Goal: Task Accomplishment & Management: Complete application form

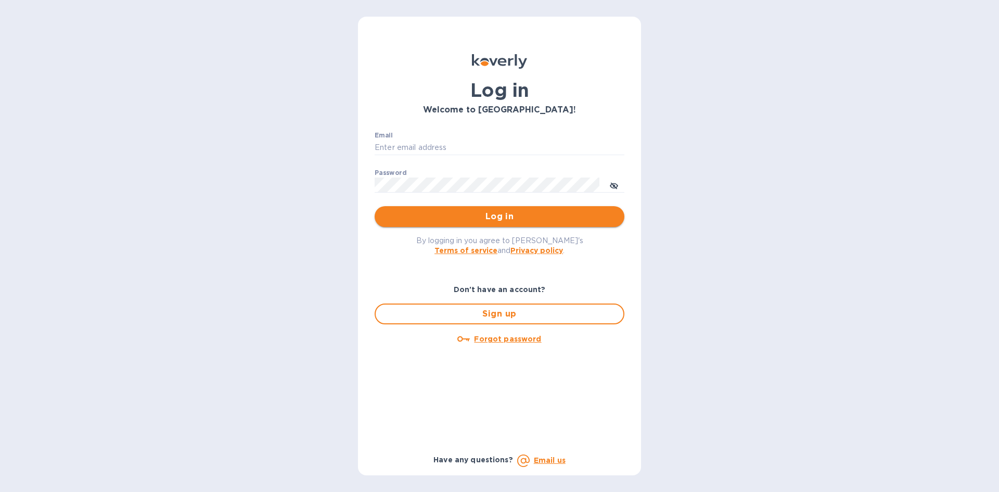
type input "[PERSON_NAME][EMAIL_ADDRESS][DOMAIN_NAME]"
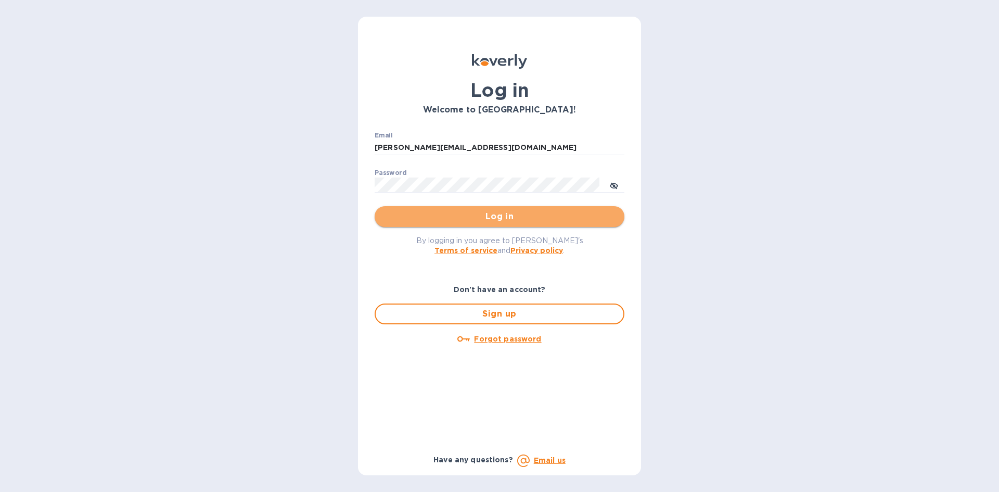
click at [473, 217] on span "Log in" at bounding box center [499, 216] width 233 height 12
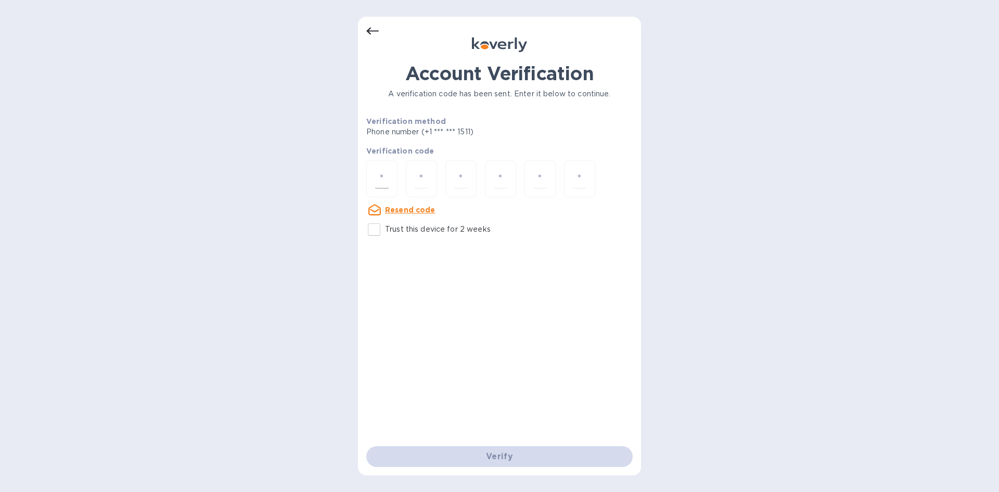
click at [395, 180] on div at bounding box center [381, 178] width 31 height 37
type input "6"
type input "5"
type input "8"
type input "0"
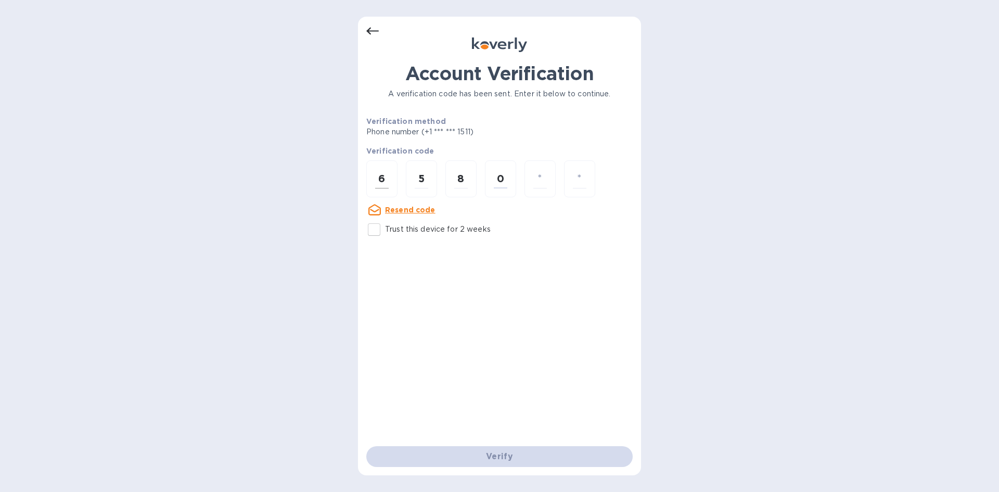
type input "0"
type input "4"
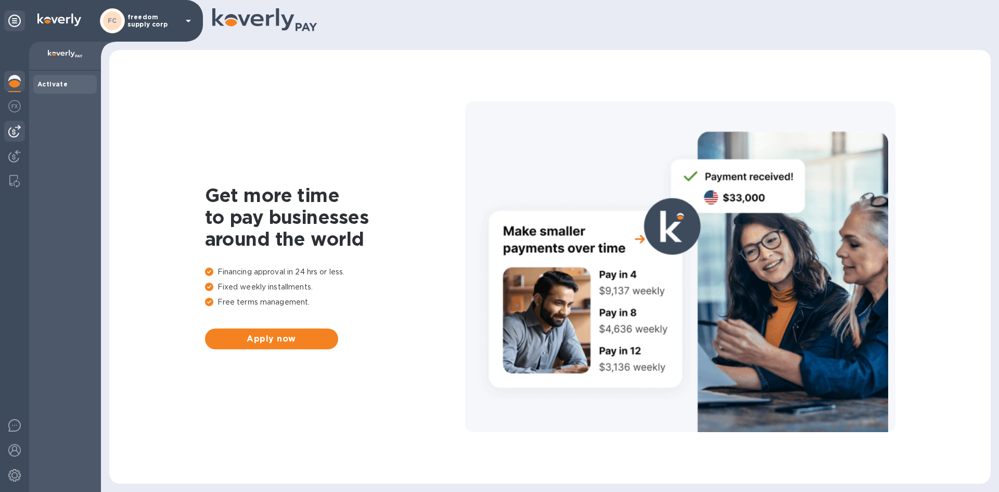
click at [10, 138] on div at bounding box center [14, 131] width 21 height 21
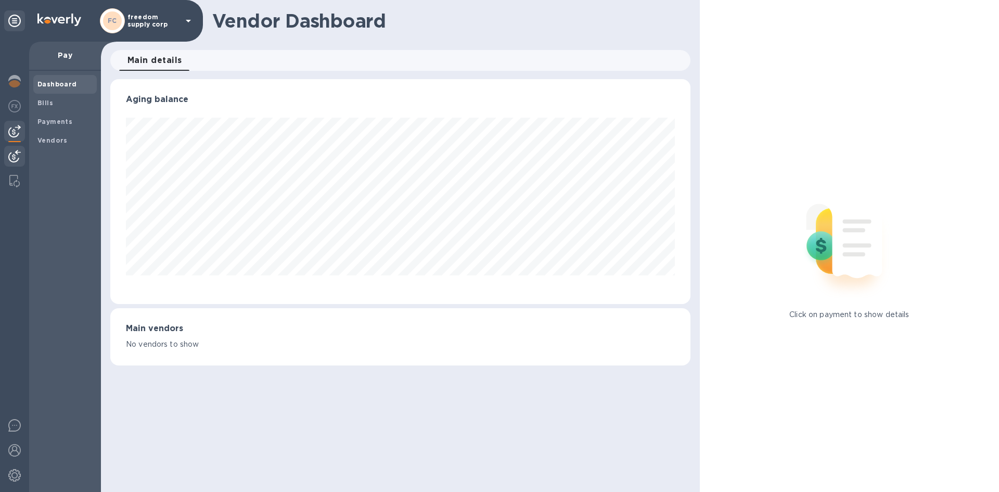
scroll to position [225, 579]
click at [15, 151] on img at bounding box center [14, 156] width 12 height 12
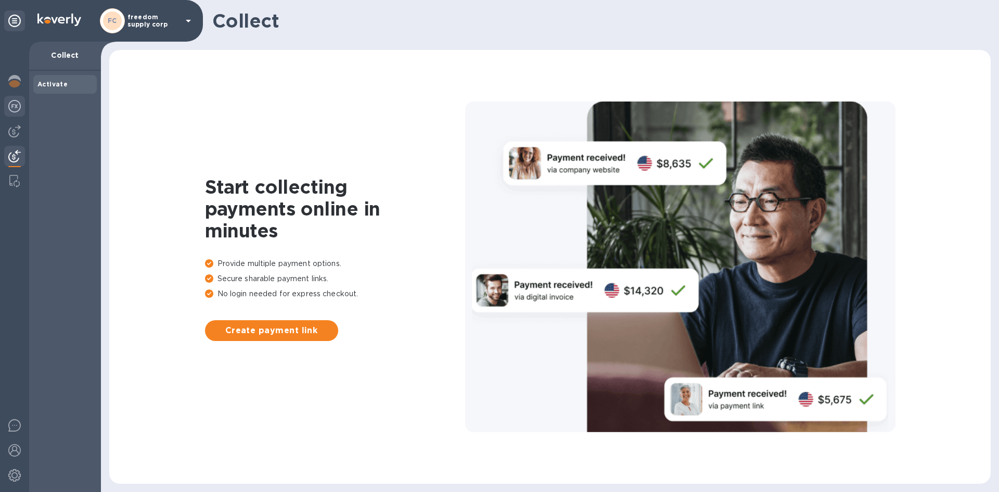
click at [15, 110] on img at bounding box center [14, 106] width 12 height 12
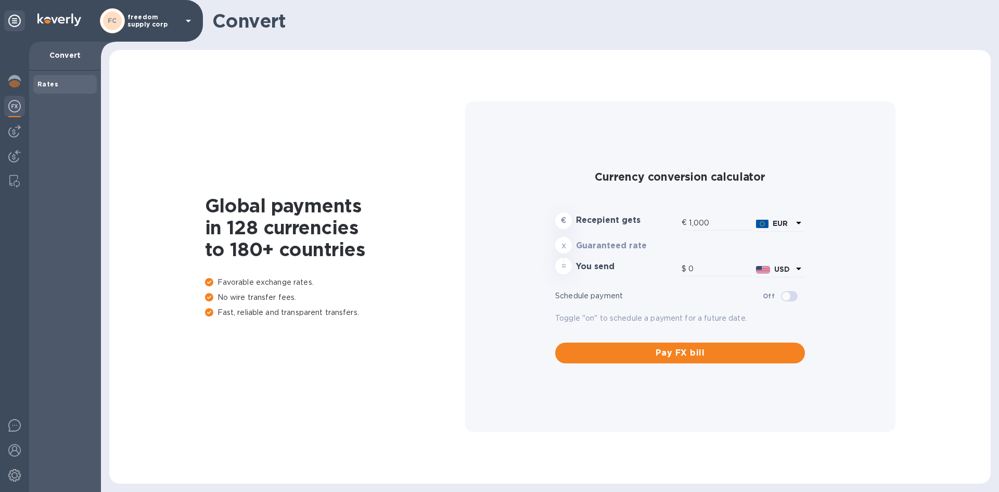
type input "1,167.42"
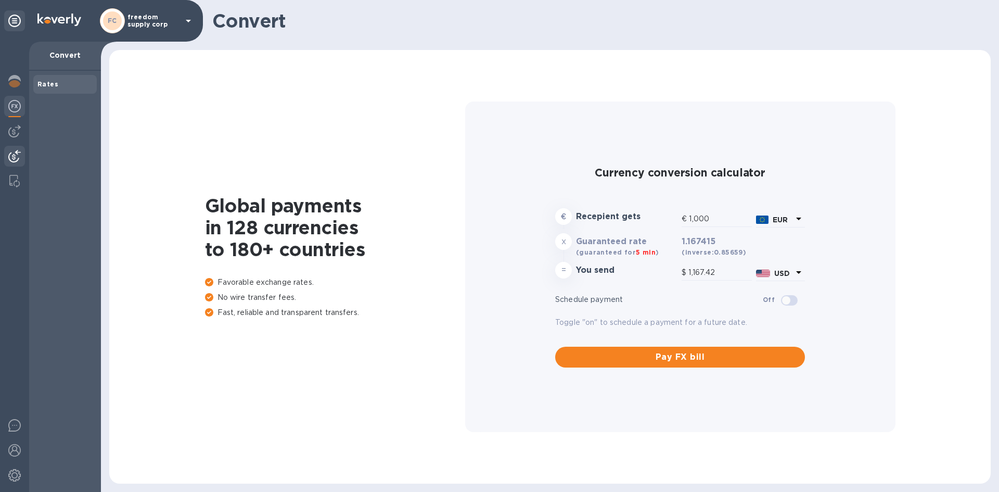
click at [20, 151] on img at bounding box center [14, 156] width 12 height 12
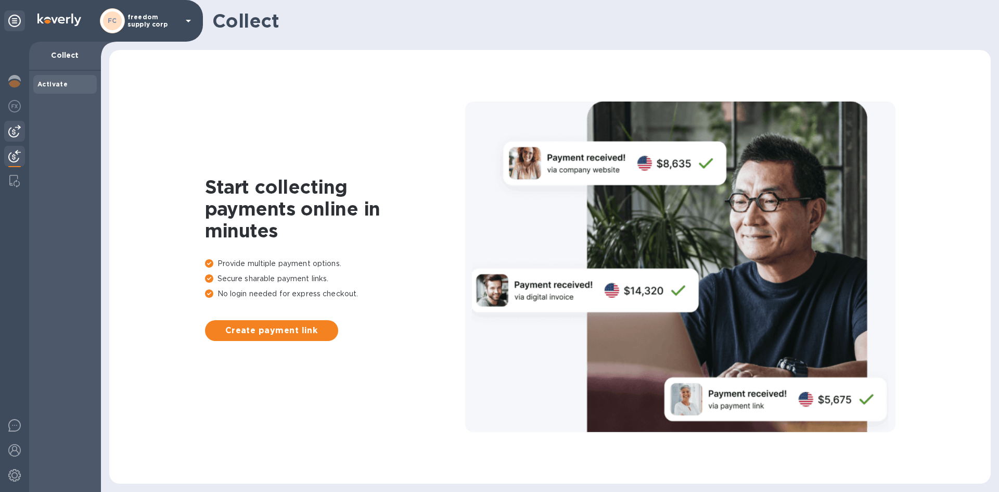
click at [17, 139] on div at bounding box center [14, 131] width 21 height 21
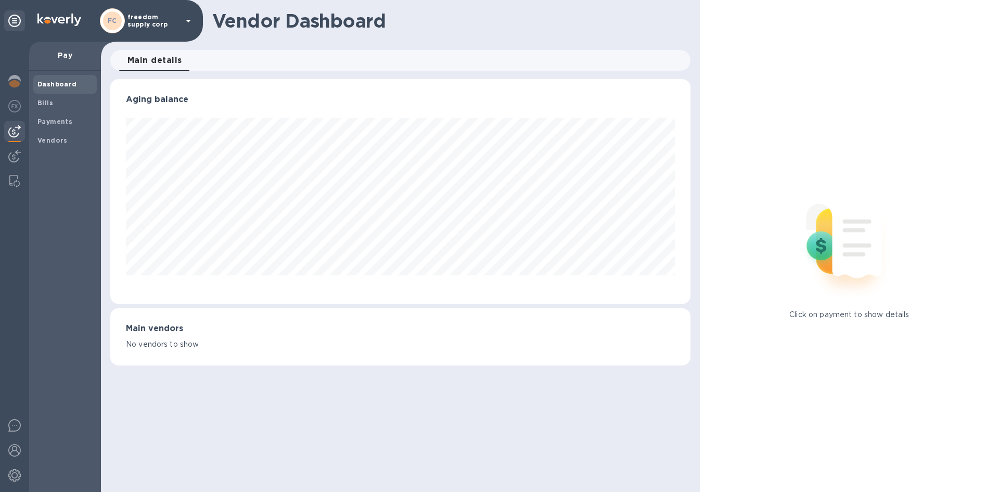
scroll to position [225, 579]
click at [49, 107] on span "Bills" at bounding box center [45, 103] width 16 height 10
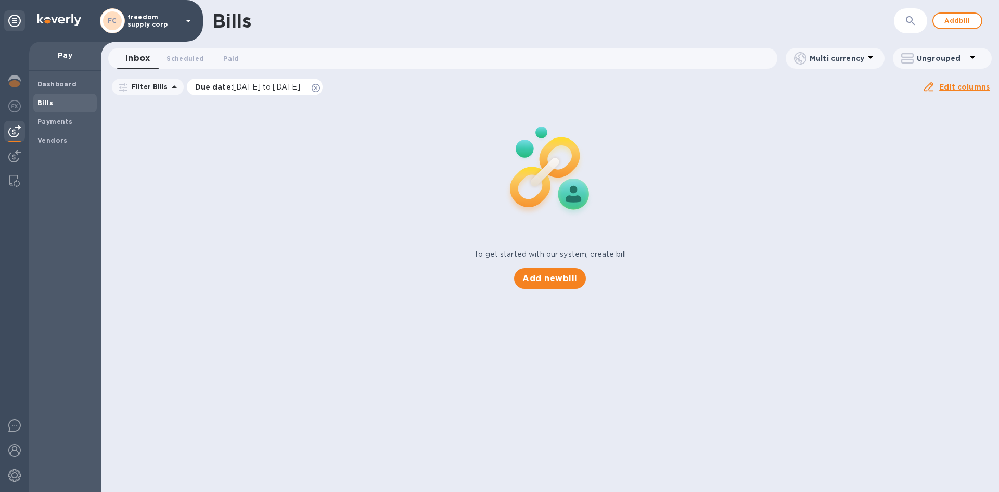
click at [320, 88] on icon at bounding box center [316, 88] width 8 height 8
click at [227, 56] on span "Paid 0" at bounding box center [231, 58] width 16 height 11
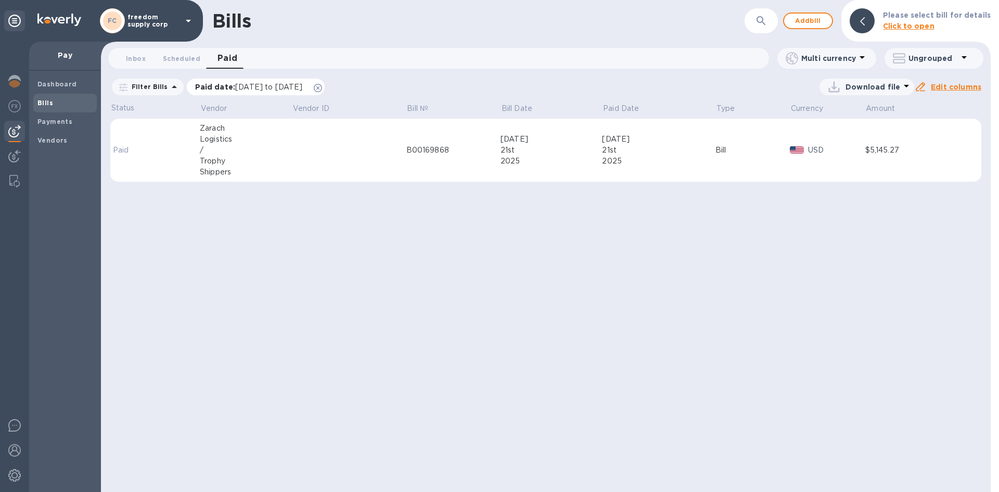
click at [322, 86] on icon at bounding box center [318, 88] width 8 height 8
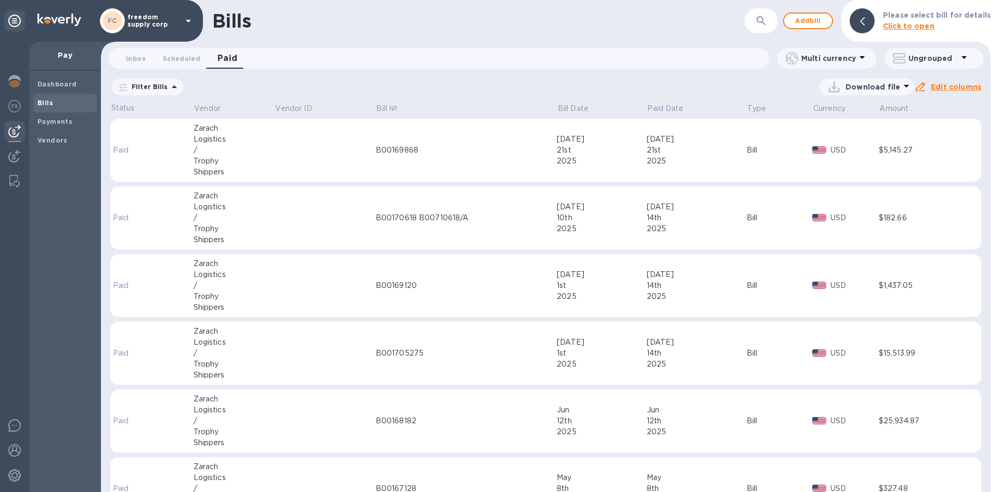
click at [33, 101] on div "Bills" at bounding box center [64, 103] width 63 height 19
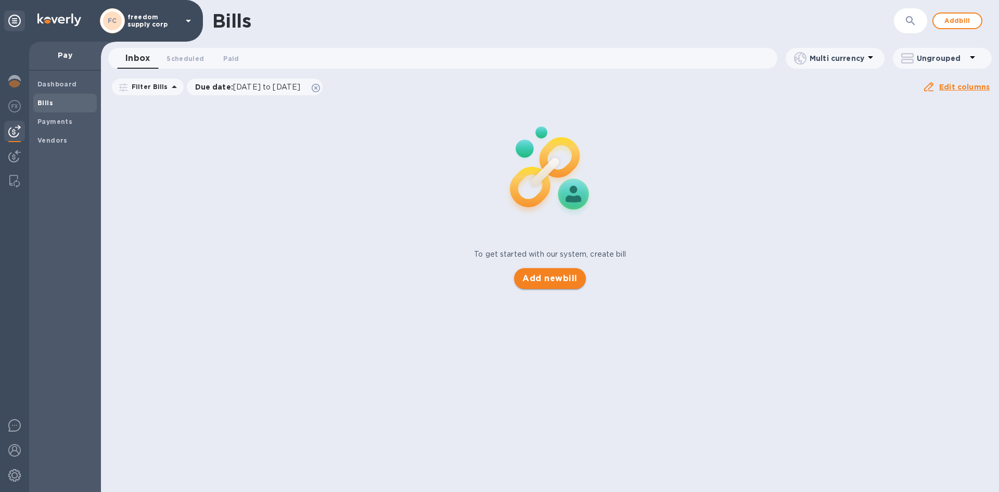
click at [539, 275] on span "Add new bill" at bounding box center [549, 278] width 55 height 12
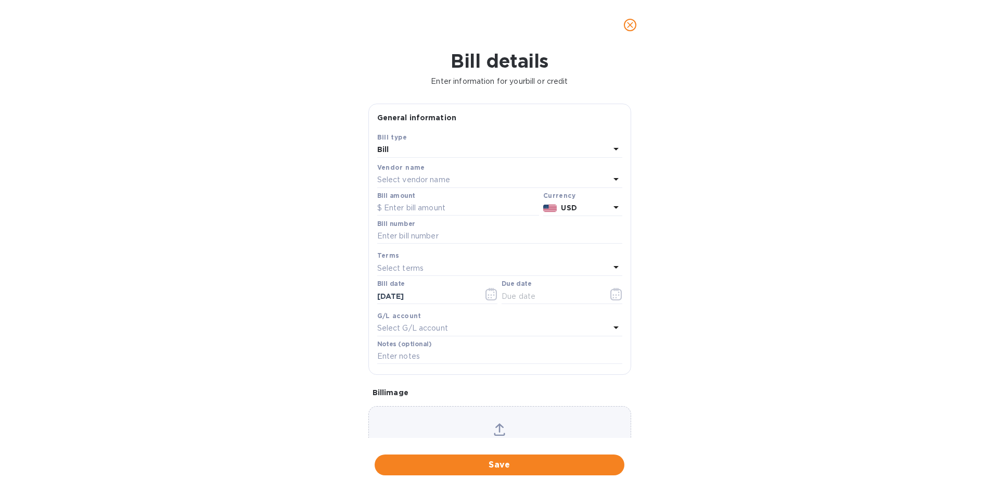
click at [430, 182] on p "Select vendor name" at bounding box center [413, 179] width 73 height 11
click at [428, 242] on p "Zarach Logistics / Trophy Shippers" at bounding box center [495, 239] width 220 height 11
click at [423, 205] on input "text" at bounding box center [458, 208] width 162 height 16
type input "9,547.31"
click at [435, 239] on input "text" at bounding box center [499, 236] width 245 height 16
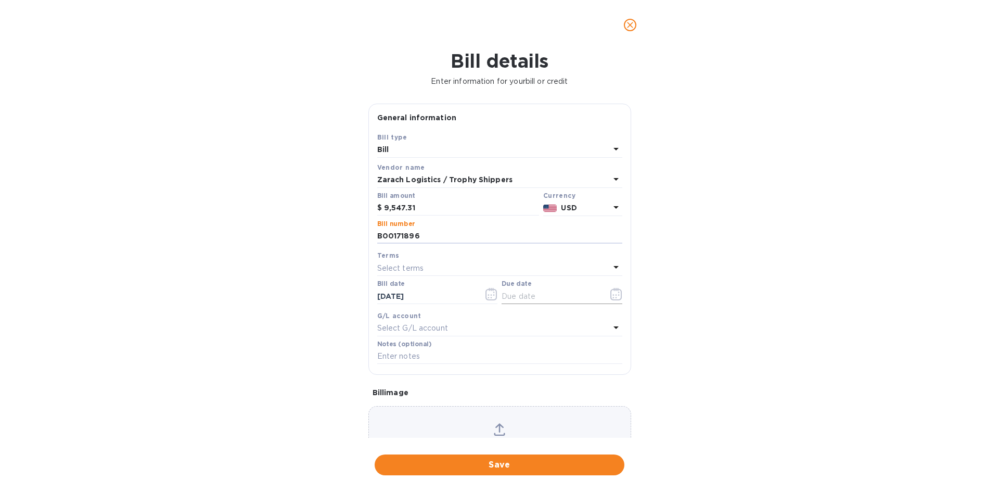
type input "B00171896"
click at [610, 289] on icon "button" at bounding box center [615, 294] width 11 height 12
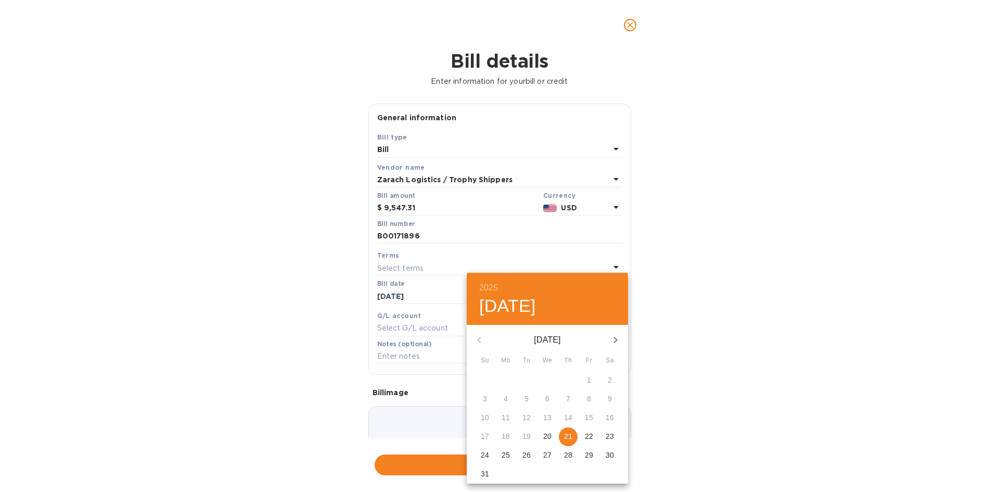
click at [567, 431] on p "21" at bounding box center [568, 436] width 8 height 10
type input "[DATE]"
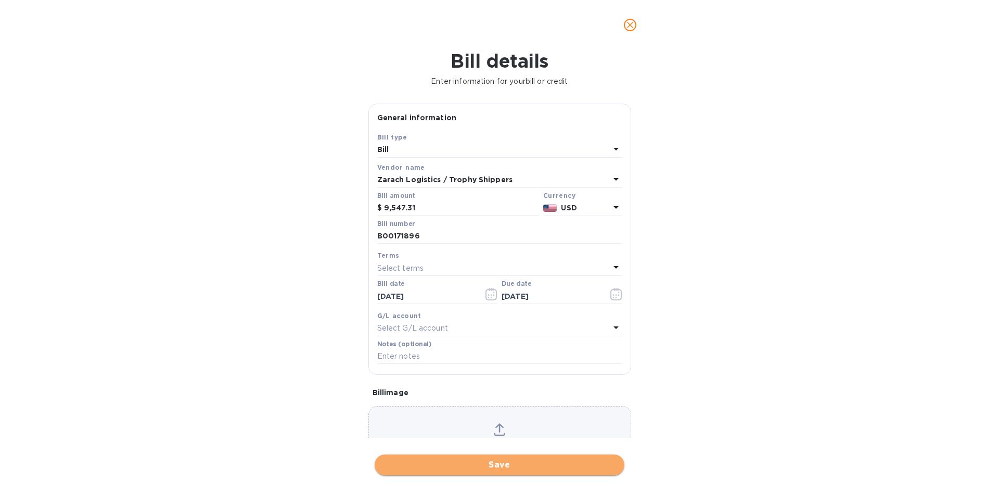
click at [495, 465] on span "Save" at bounding box center [499, 464] width 233 height 12
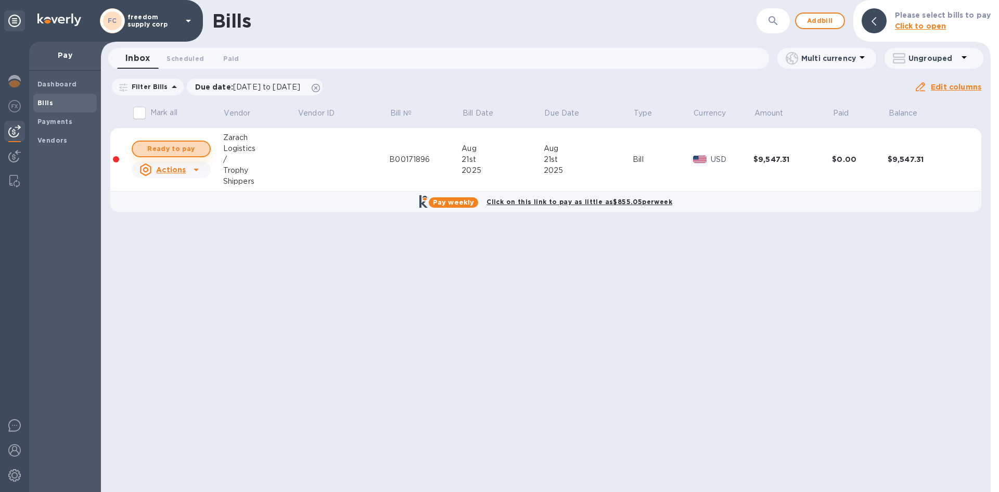
click at [168, 144] on span "Ready to pay" at bounding box center [171, 149] width 60 height 12
checkbox input "true"
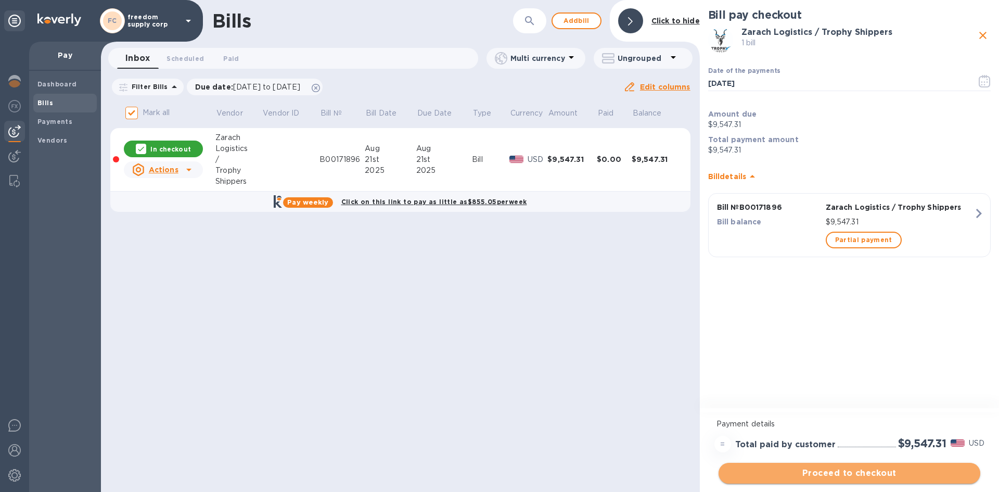
click at [874, 475] on span "Proceed to checkout" at bounding box center [849, 473] width 245 height 12
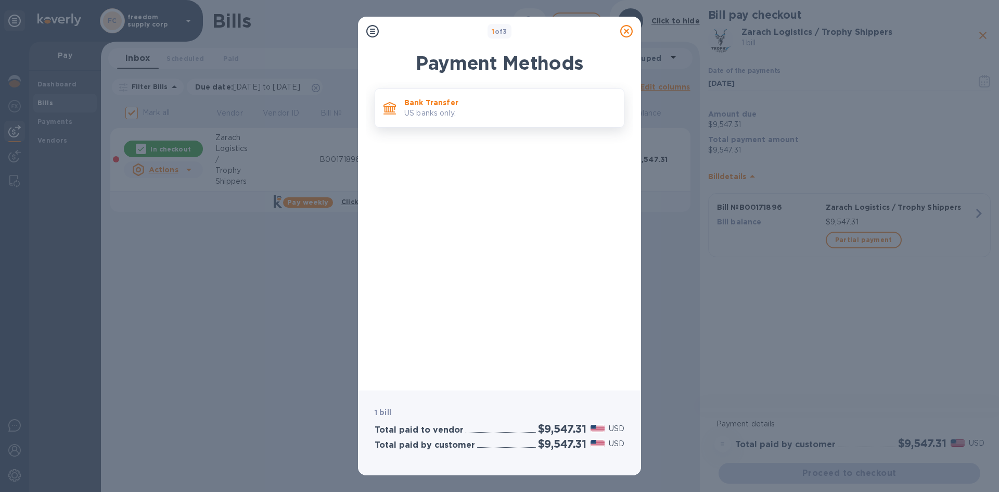
click at [455, 112] on p "US banks only." at bounding box center [509, 113] width 211 height 11
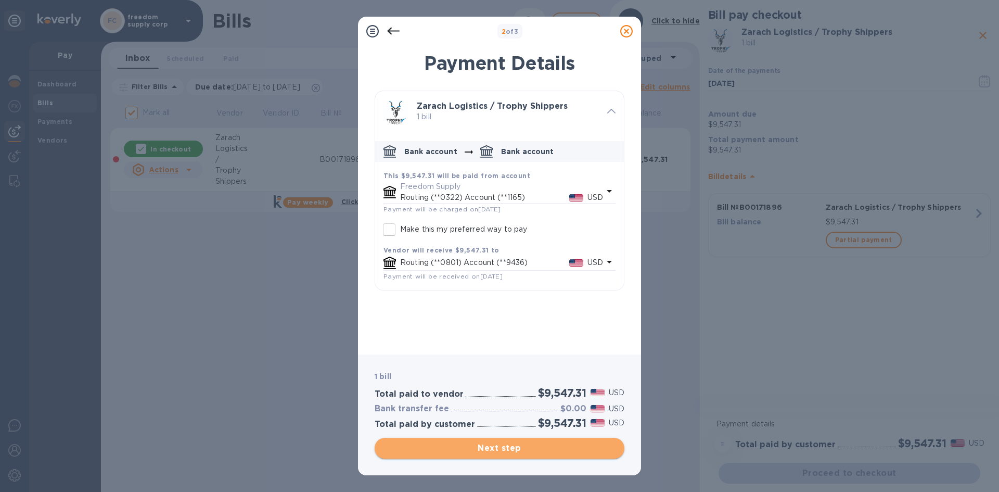
click at [524, 455] on button "Next step" at bounding box center [499, 447] width 250 height 21
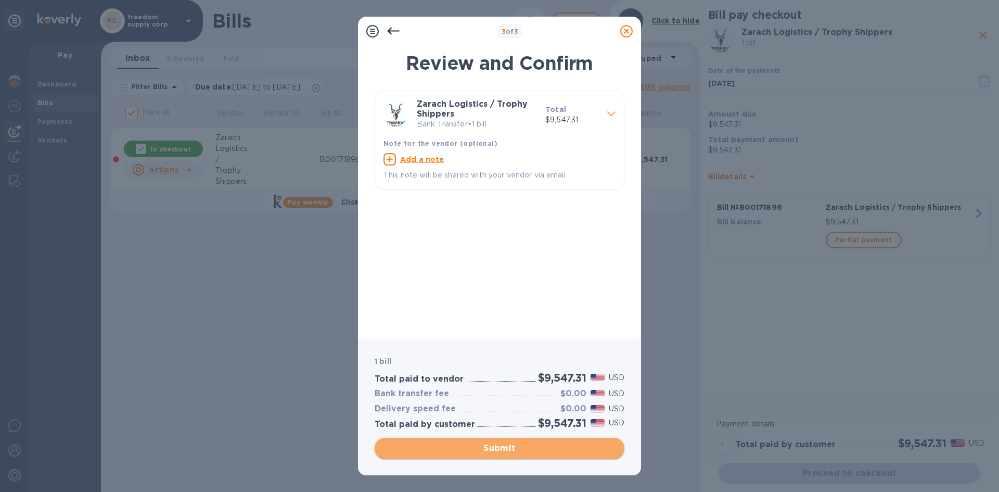
click at [524, 454] on span "Submit" at bounding box center [499, 448] width 233 height 12
